Goal: Find specific page/section

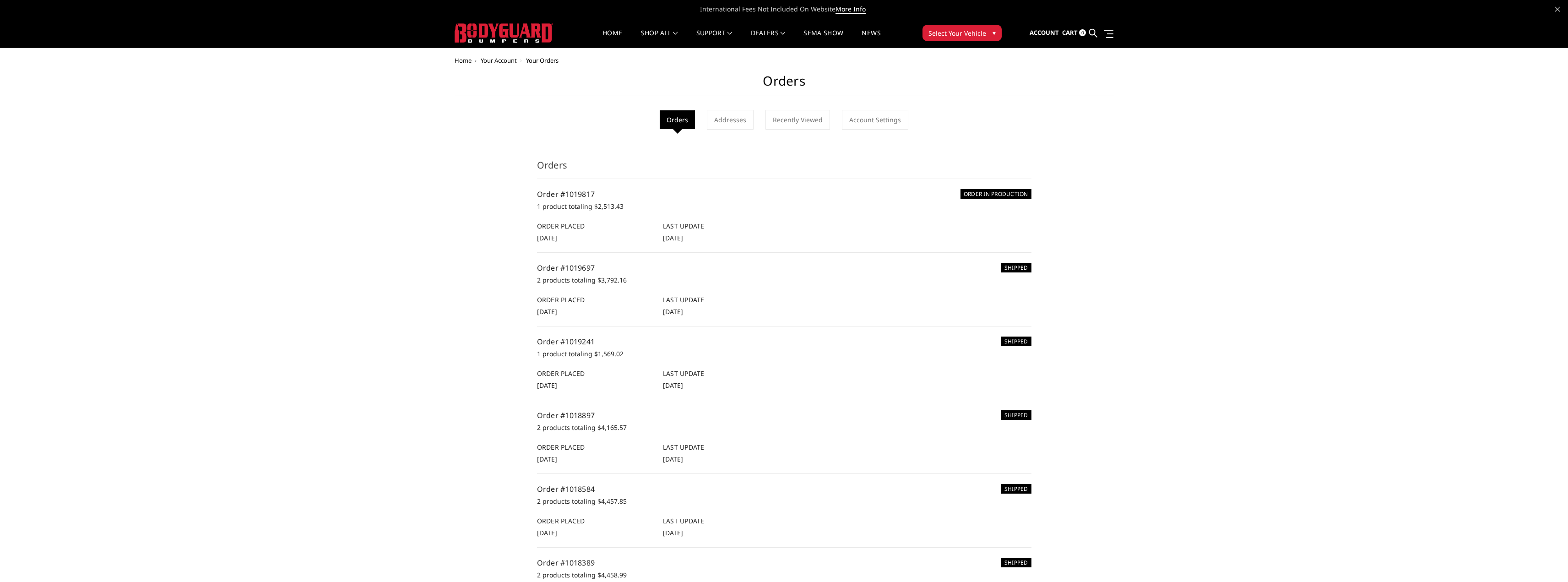
click at [488, 34] on img at bounding box center [504, 33] width 98 height 19
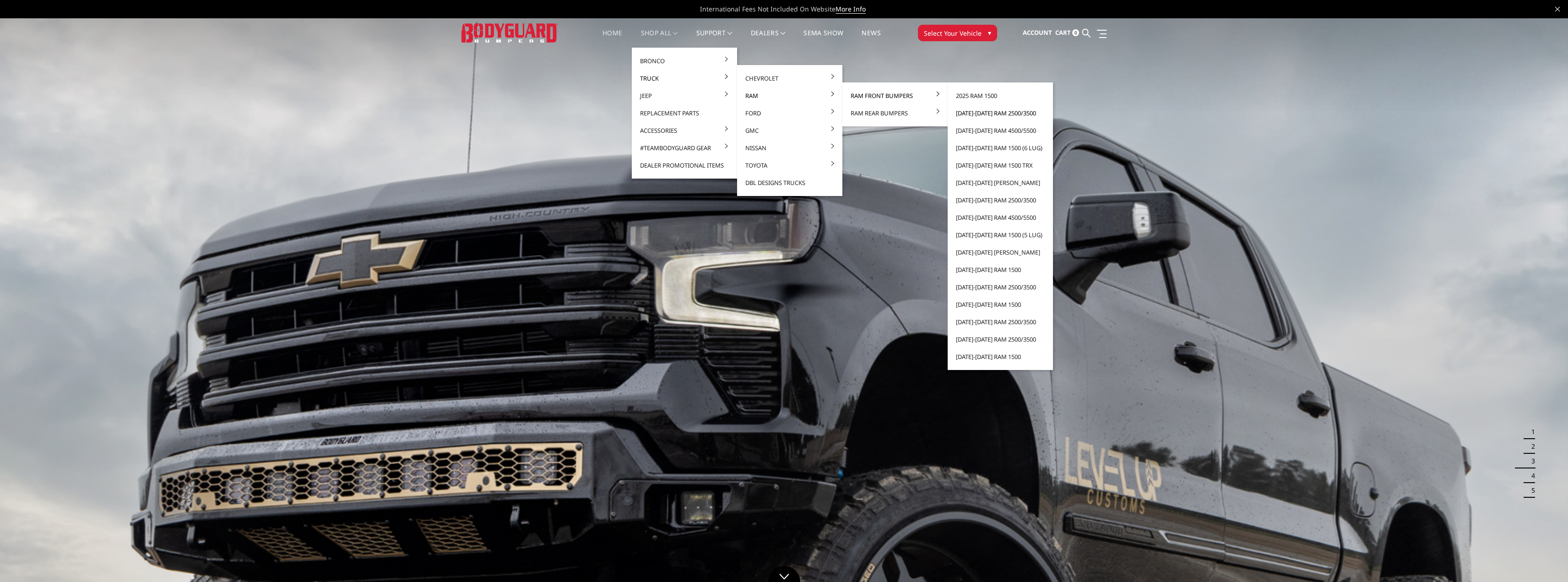
click at [993, 115] on link "[DATE]-[DATE] Ram 2500/3500" at bounding box center [1001, 113] width 98 height 18
